Goal: Information Seeking & Learning: Learn about a topic

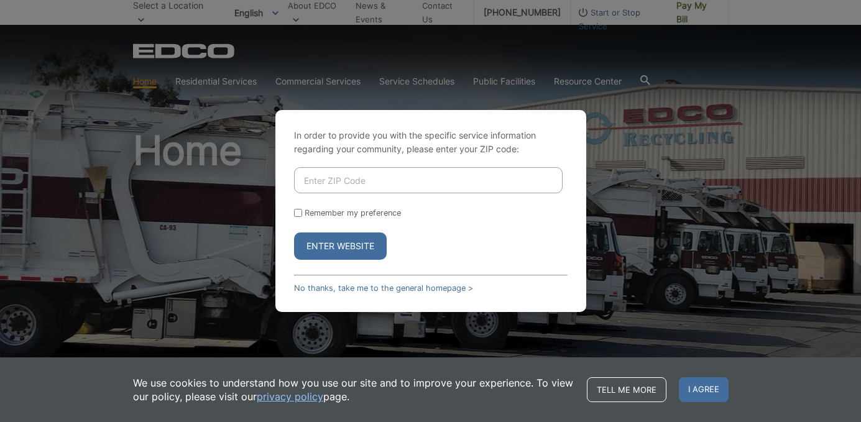
click at [358, 187] on input "Enter ZIP Code" at bounding box center [428, 180] width 269 height 26
type input "92075"
click at [374, 249] on button "Enter Website" at bounding box center [340, 246] width 93 height 27
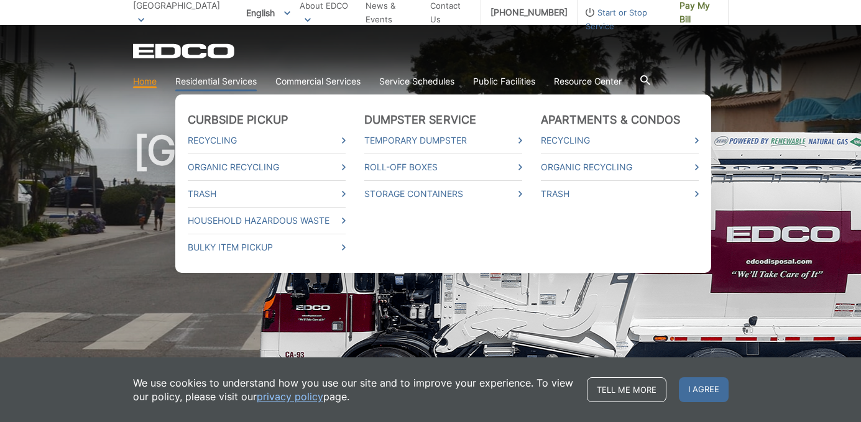
click at [223, 81] on link "Residential Services" at bounding box center [215, 82] width 81 height 14
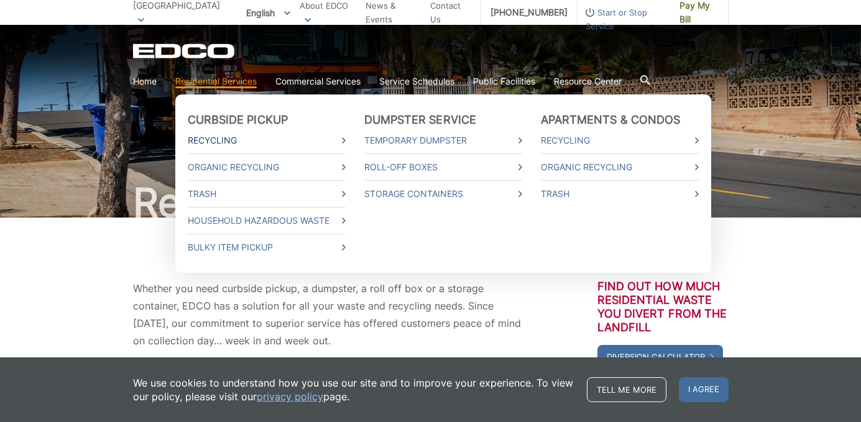
click at [231, 141] on link "Recycling" at bounding box center [267, 141] width 158 height 14
